Goal: Transaction & Acquisition: Purchase product/service

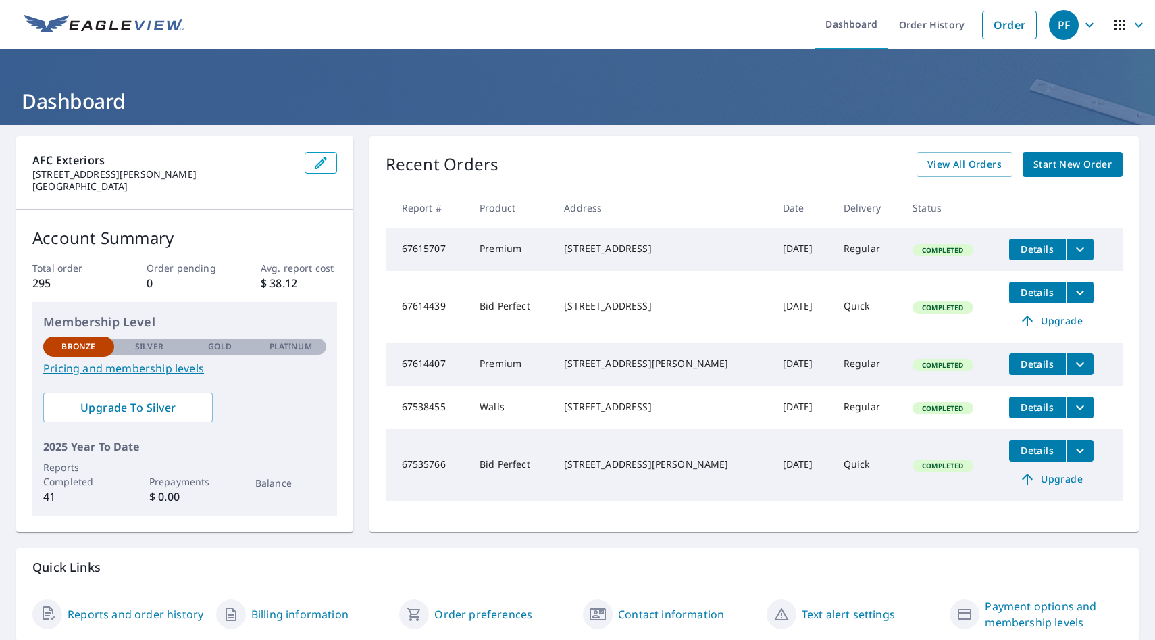
click at [1075, 166] on span "Start New Order" at bounding box center [1073, 164] width 78 height 17
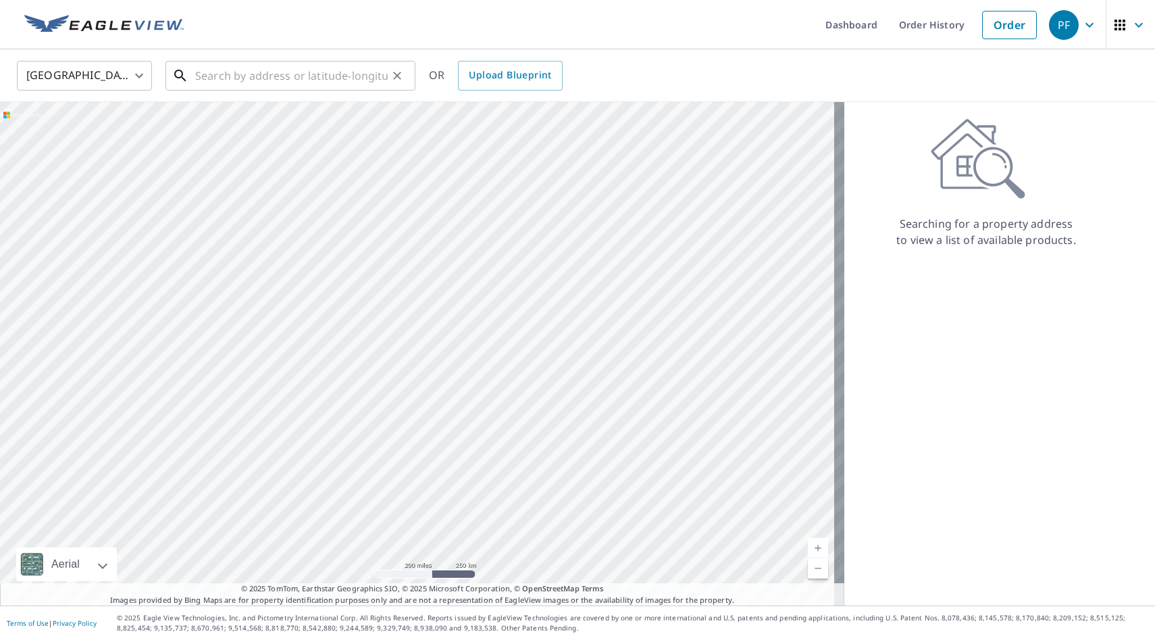
click at [245, 79] on input "text" at bounding box center [291, 76] width 193 height 38
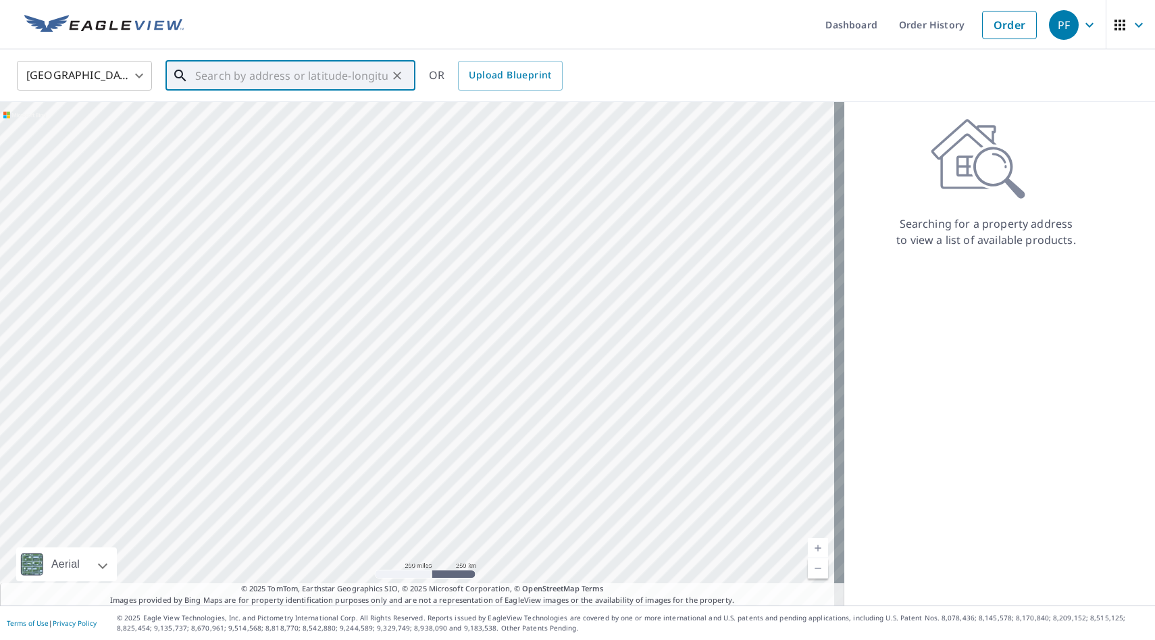
click at [245, 79] on input "text" at bounding box center [291, 76] width 193 height 38
paste input "[STREET_ADDRESS][PERSON_NAME]"
click at [368, 110] on span "[STREET_ADDRESS]" at bounding box center [299, 115] width 212 height 16
type input "[STREET_ADDRESS][PERSON_NAME]"
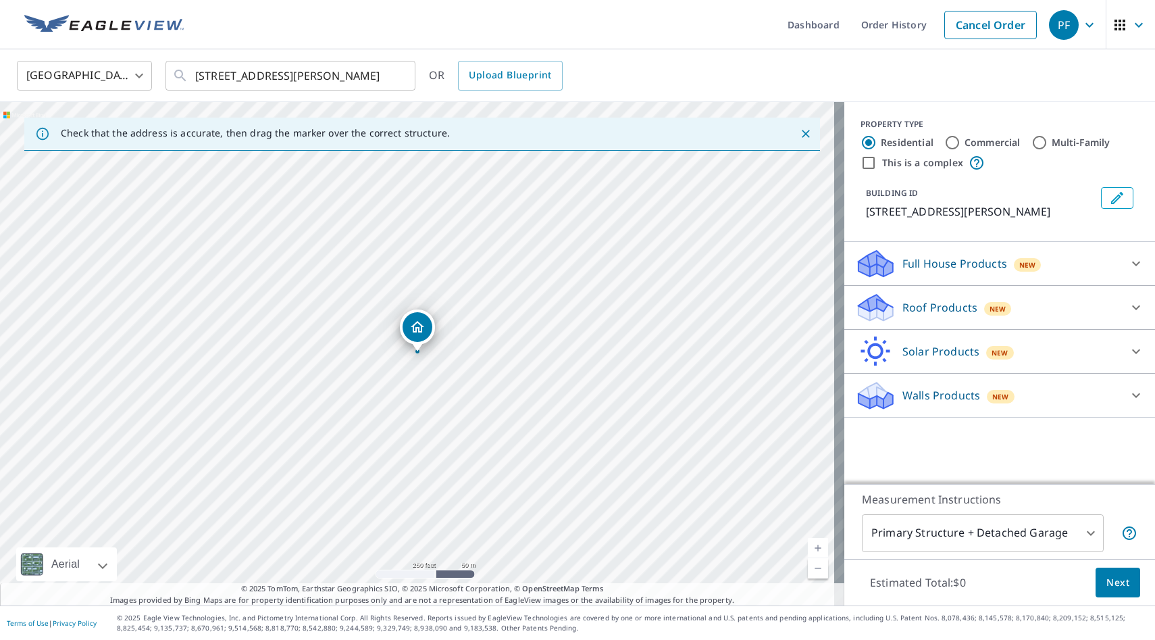
click at [934, 314] on p "Roof Products" at bounding box center [940, 307] width 75 height 16
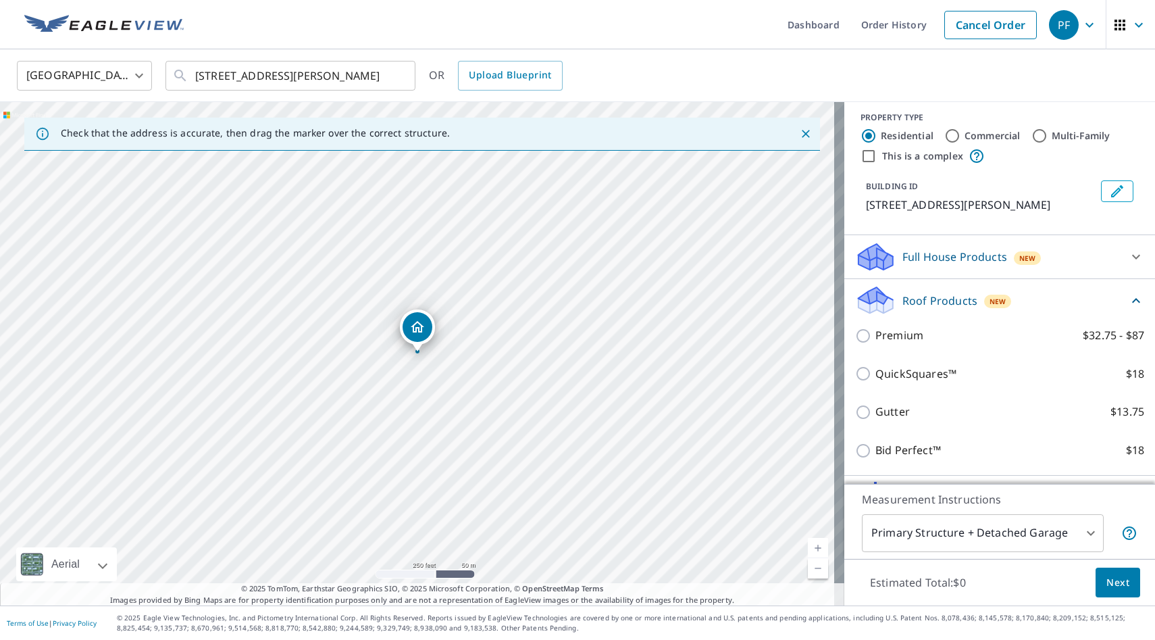
scroll to position [16, 0]
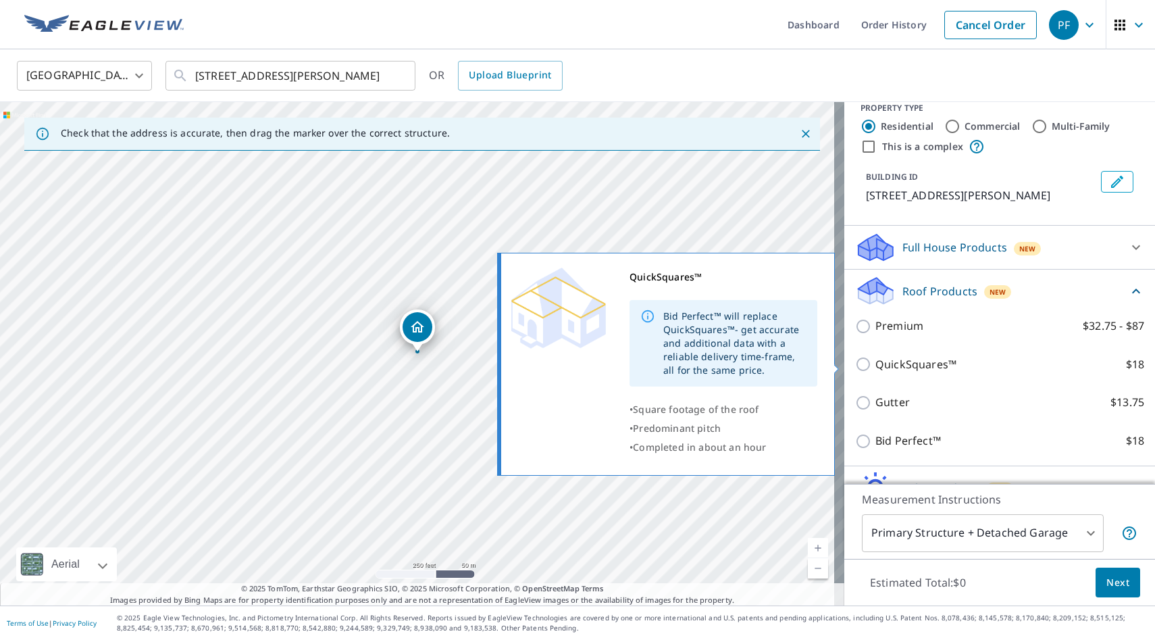
click at [928, 369] on p "QuickSquares™" at bounding box center [916, 364] width 81 height 17
click at [876, 369] on input "QuickSquares™ $18" at bounding box center [865, 364] width 20 height 16
checkbox input "true"
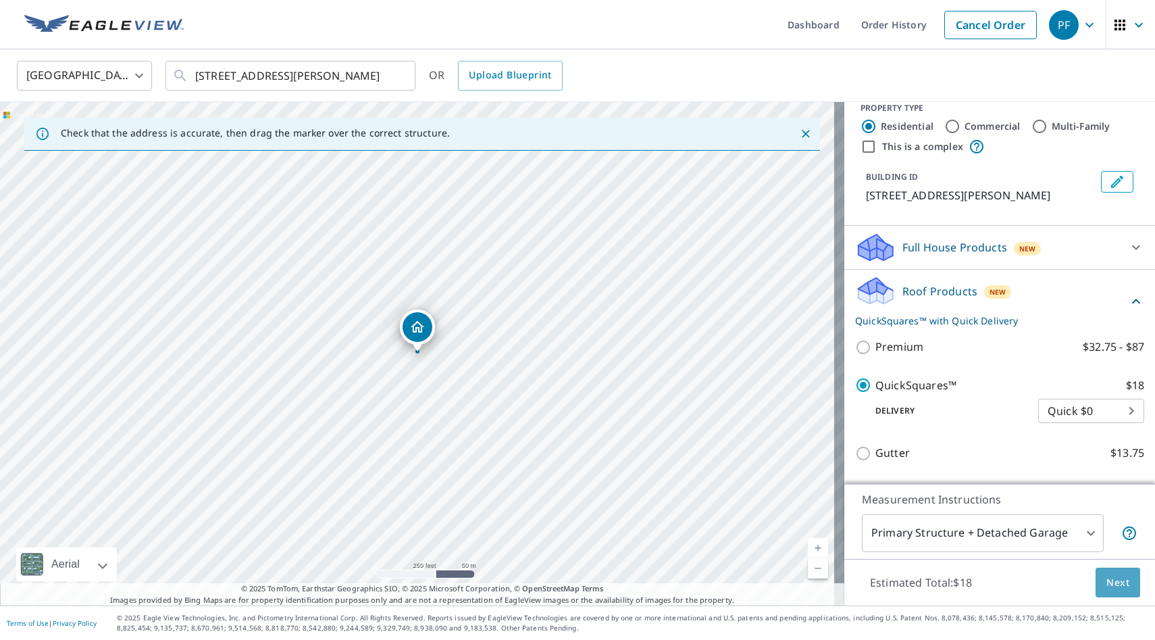
click at [1127, 588] on button "Next" at bounding box center [1118, 583] width 45 height 30
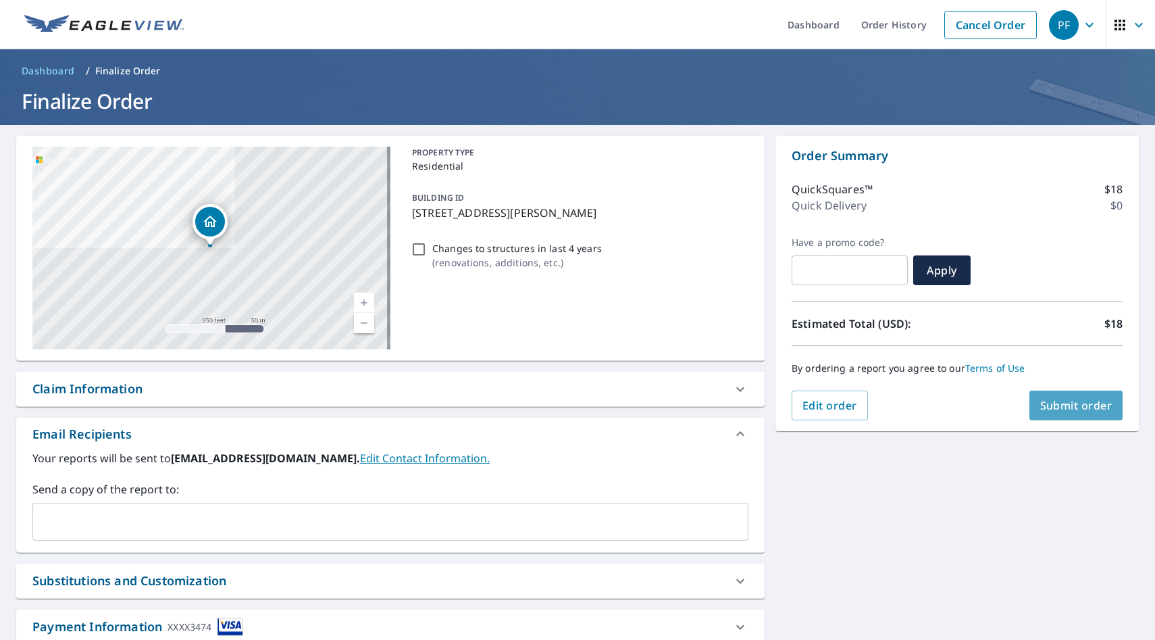
click at [1047, 403] on span "Submit order" at bounding box center [1076, 405] width 72 height 15
